Goal: Information Seeking & Learning: Find specific fact

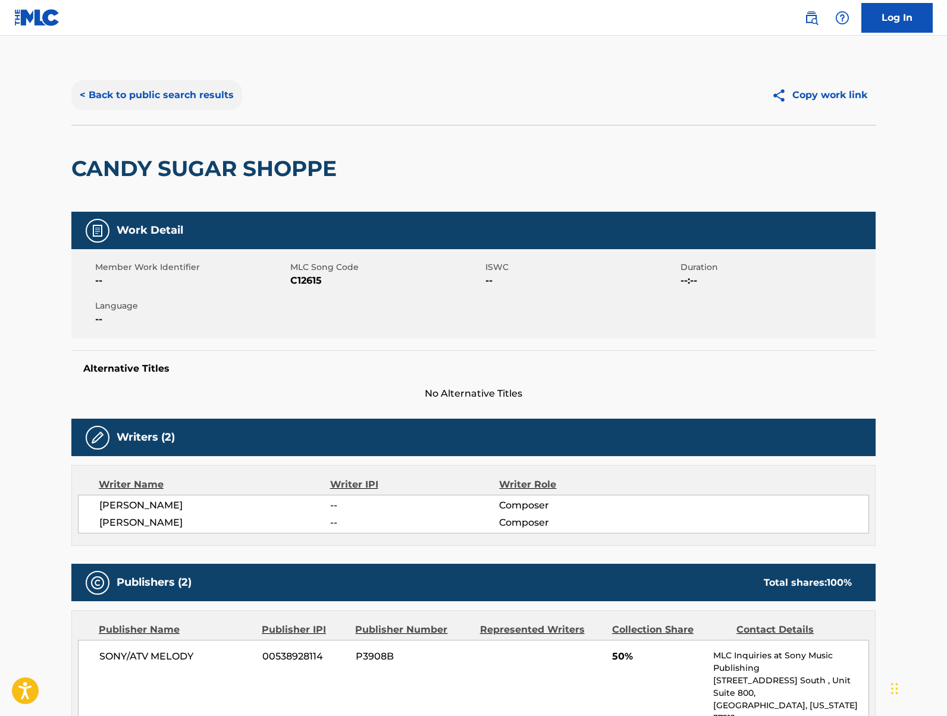
click at [204, 92] on button "< Back to public search results" at bounding box center [156, 95] width 171 height 30
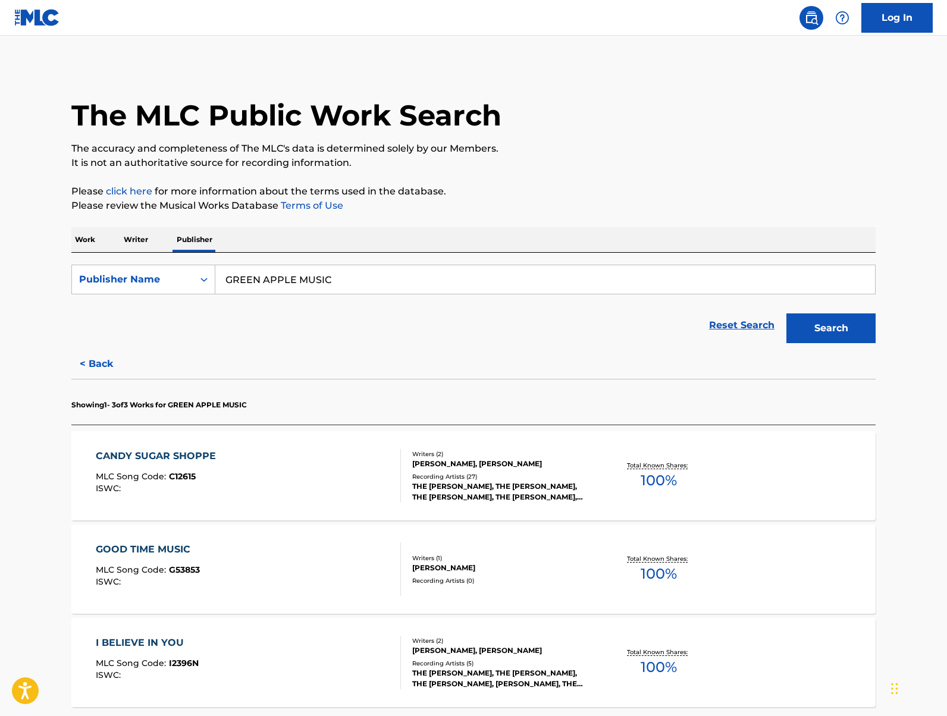
click at [86, 239] on p "Work" at bounding box center [84, 239] width 27 height 25
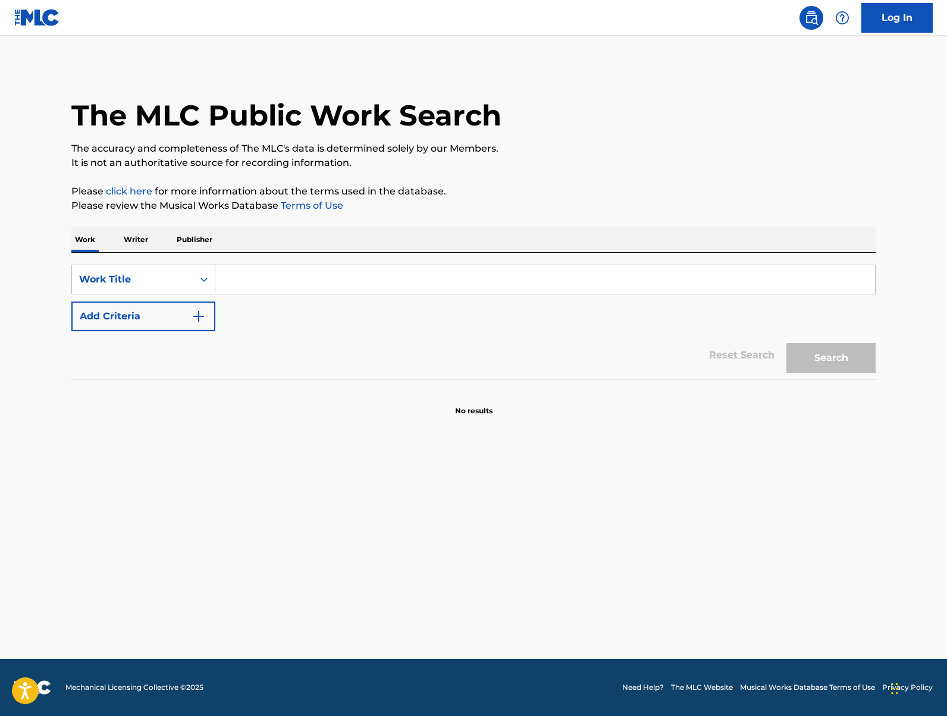
click at [309, 280] on input "Search Form" at bounding box center [545, 279] width 660 height 29
paste input "singing in the rain"
type input "singing in the rain"
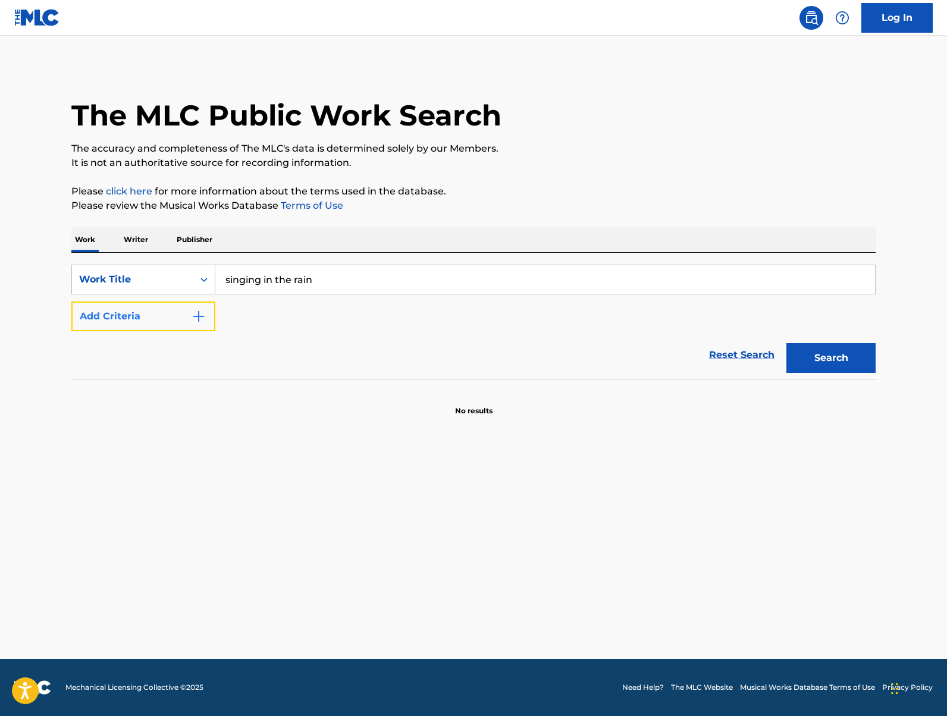
click at [172, 320] on button "Add Criteria" at bounding box center [143, 317] width 144 height 30
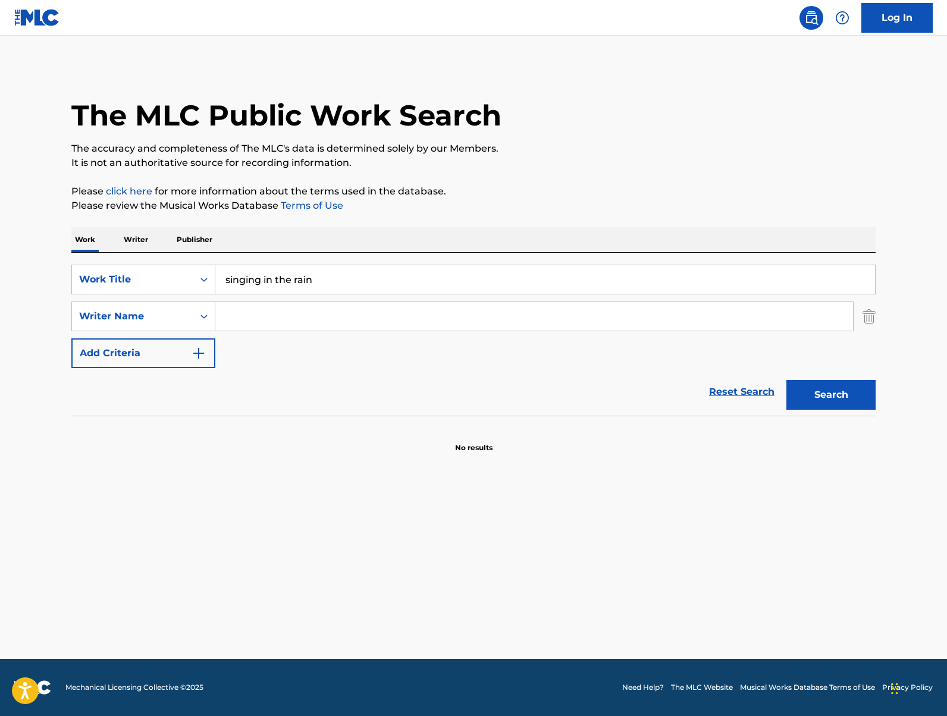
click at [263, 327] on input "Search Form" at bounding box center [534, 316] width 638 height 29
type input "brown"
click at [787, 380] on button "Search" at bounding box center [831, 395] width 89 height 30
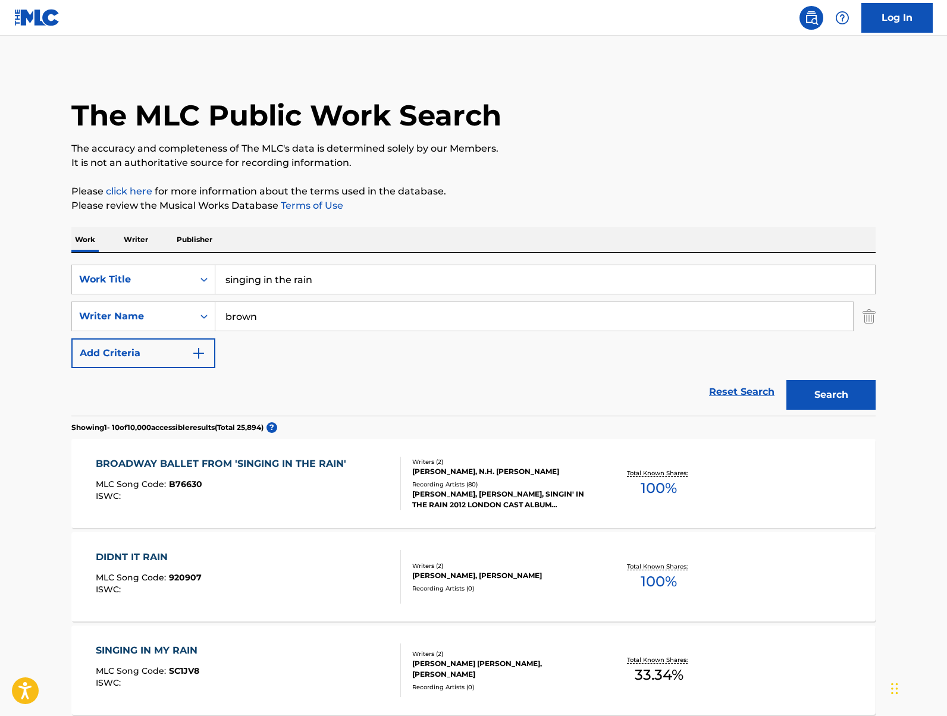
click at [324, 477] on div "BROADWAY BALLET FROM 'SINGING IN THE RAIN' MLC Song Code : B76630 ISWC :" at bounding box center [224, 484] width 256 height 54
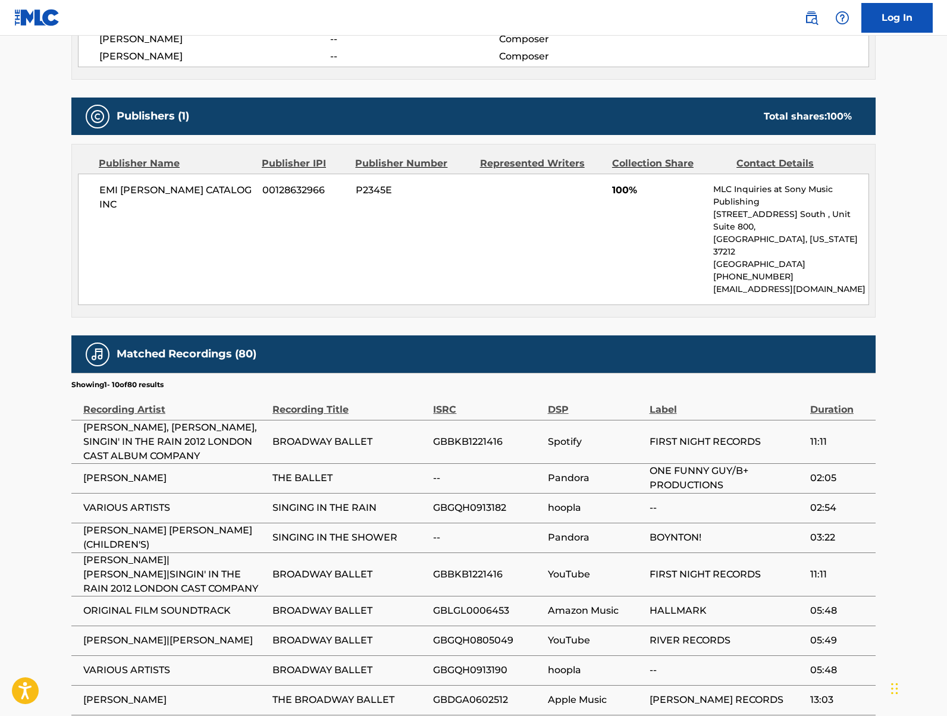
scroll to position [496, 0]
